Goal: Task Accomplishment & Management: Use online tool/utility

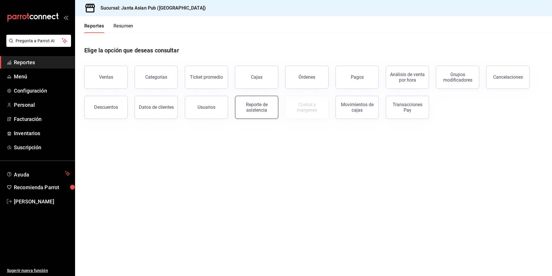
click at [265, 107] on div "Reporte de asistencia" at bounding box center [257, 107] width 36 height 11
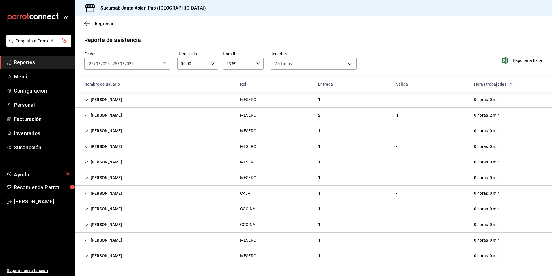
click at [139, 190] on div "[PERSON_NAME] CAJA 1 - 0 horas, 0 min" at bounding box center [313, 193] width 477 height 16
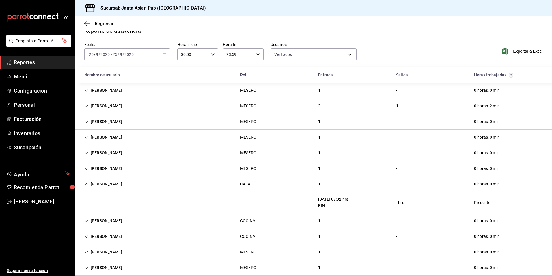
scroll to position [18, 0]
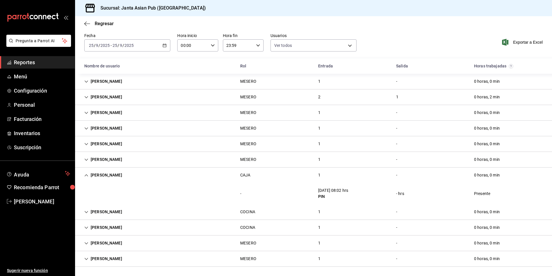
click at [122, 175] on div "[PERSON_NAME]" at bounding box center [103, 175] width 47 height 11
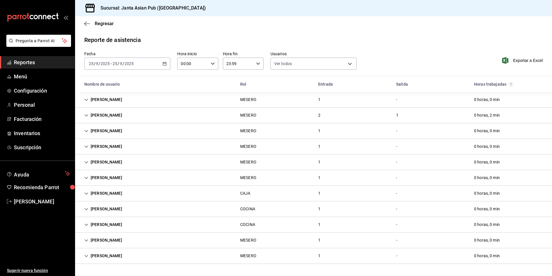
scroll to position [0, 0]
click at [130, 61] on input "2025" at bounding box center [129, 63] width 10 height 5
click at [115, 94] on span "Ayer" at bounding box center [111, 94] width 45 height 6
click at [528, 58] on span "Exportar a Excel" at bounding box center [524, 60] width 40 height 7
